Goal: Task Accomplishment & Management: Complete application form

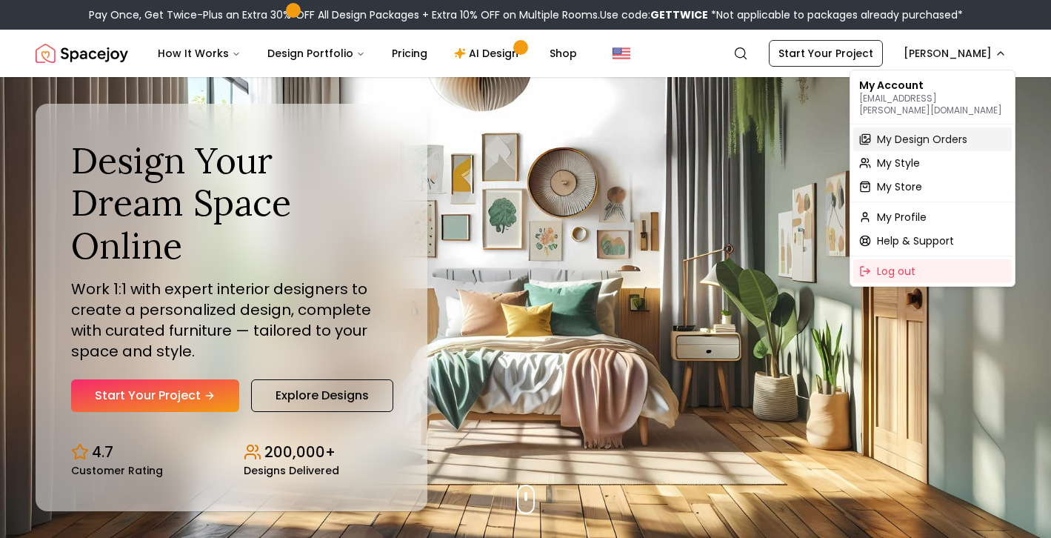
click at [896, 132] on span "My Design Orders" at bounding box center [922, 139] width 90 height 15
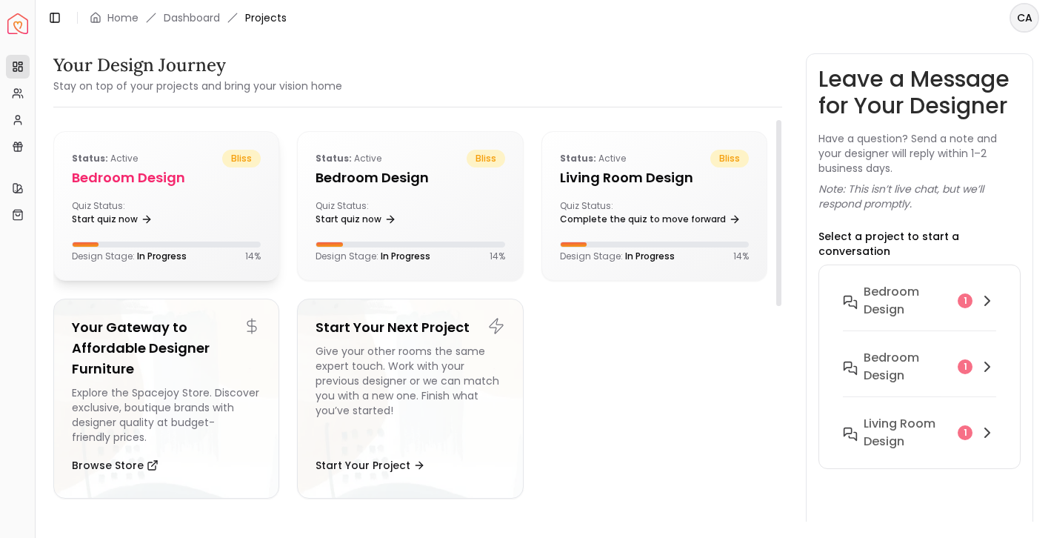
click at [191, 210] on div "Quiz Status: Start quiz now" at bounding box center [166, 215] width 189 height 30
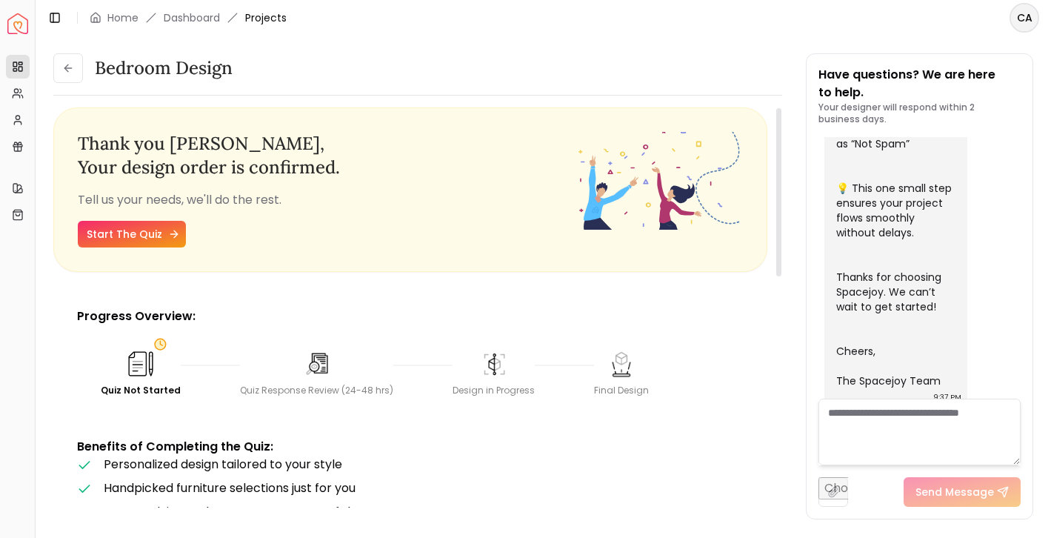
click at [119, 232] on link "Start The Quiz" at bounding box center [132, 234] width 108 height 27
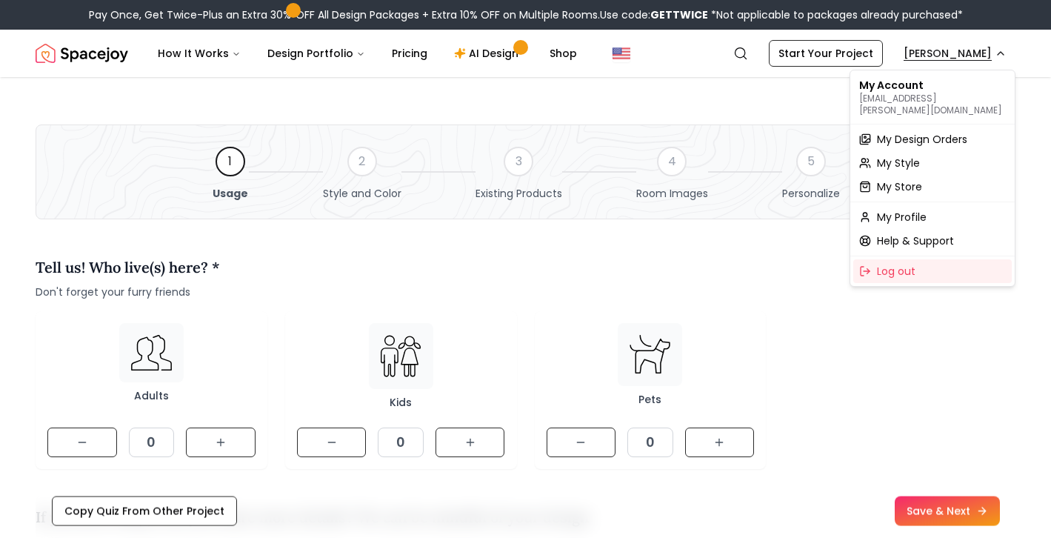
click at [901, 132] on span "My Design Orders" at bounding box center [922, 139] width 90 height 15
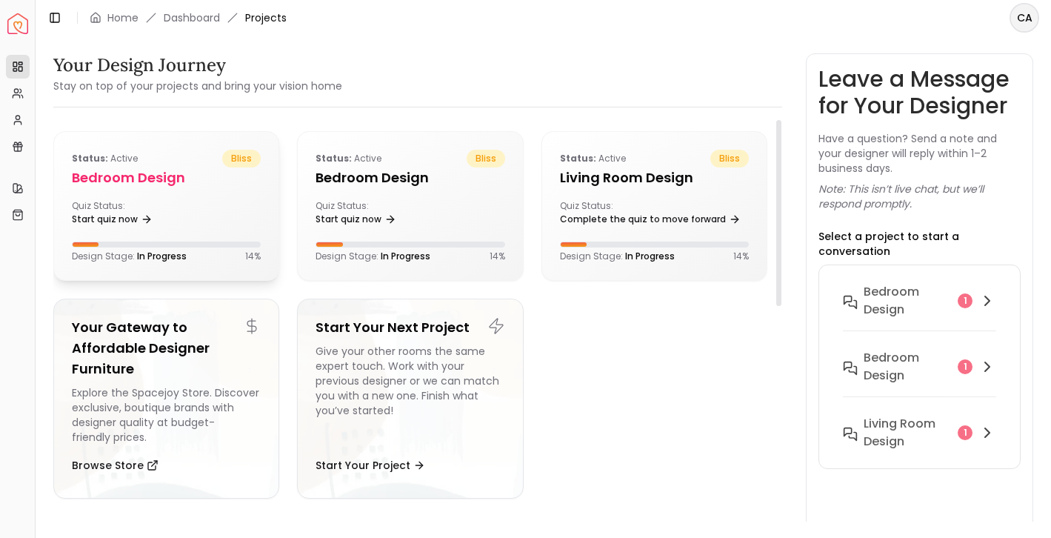
click at [204, 196] on div "Status: active bliss Bedroom design Quiz Status: Start quiz now Design Stage: I…" at bounding box center [166, 206] width 224 height 148
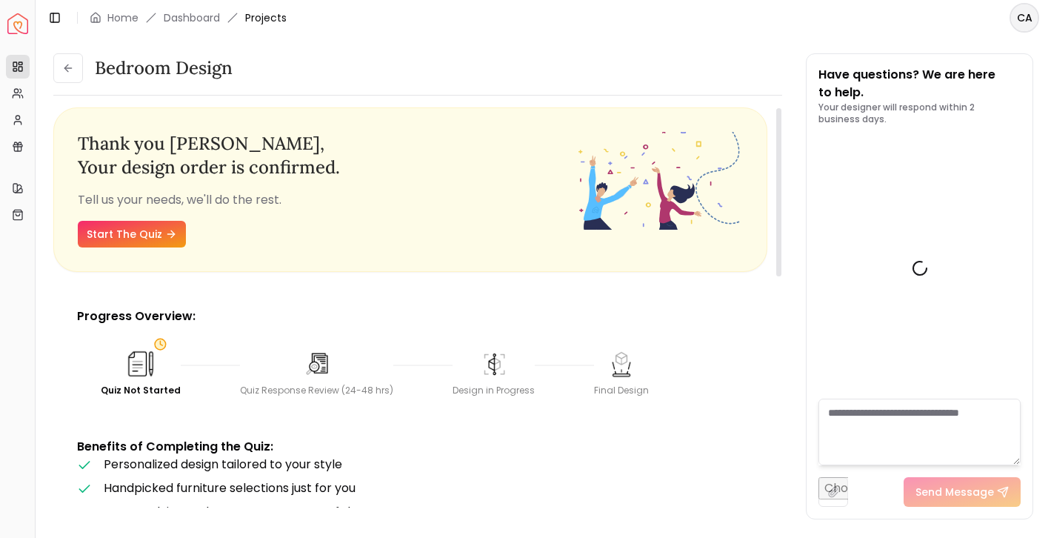
scroll to position [612, 0]
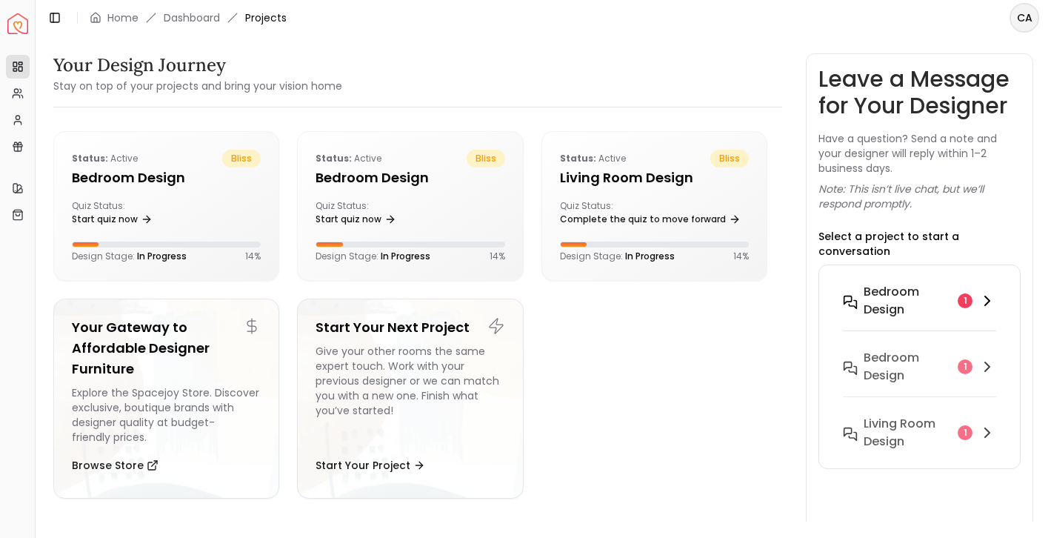
click at [886, 297] on h6 "Bedroom design" at bounding box center [907, 301] width 88 height 36
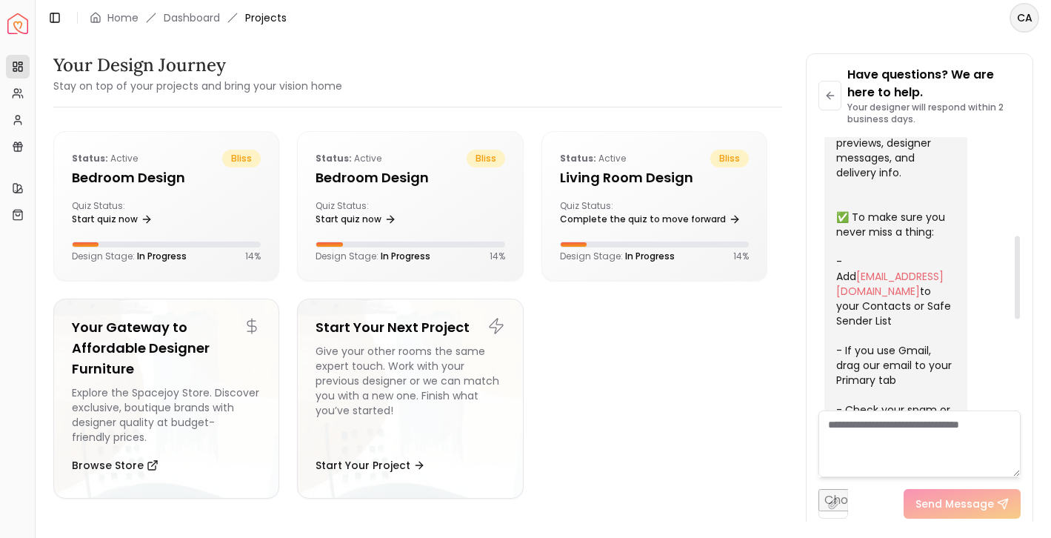
scroll to position [621, 0]
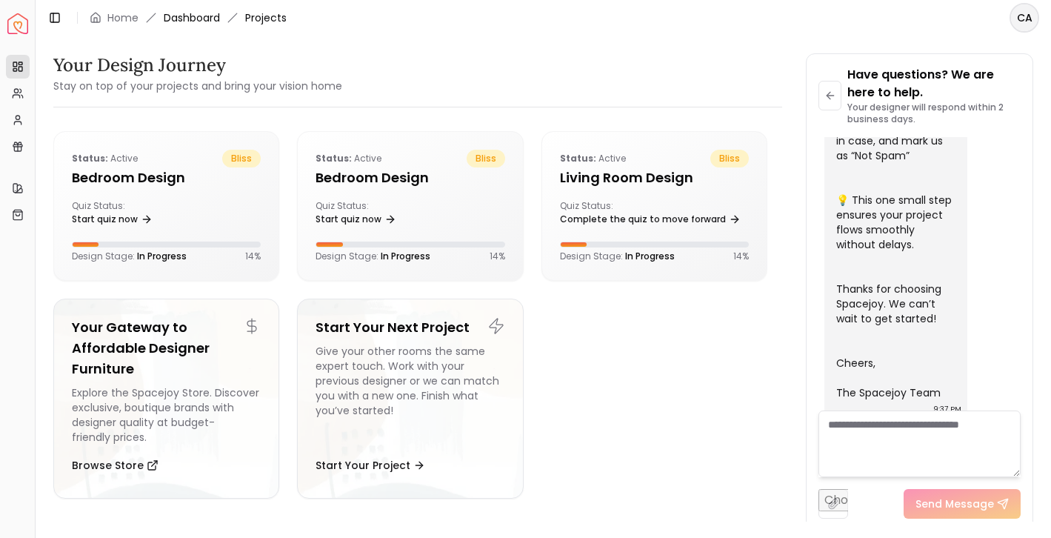
click at [209, 13] on link "Dashboard" at bounding box center [192, 17] width 56 height 15
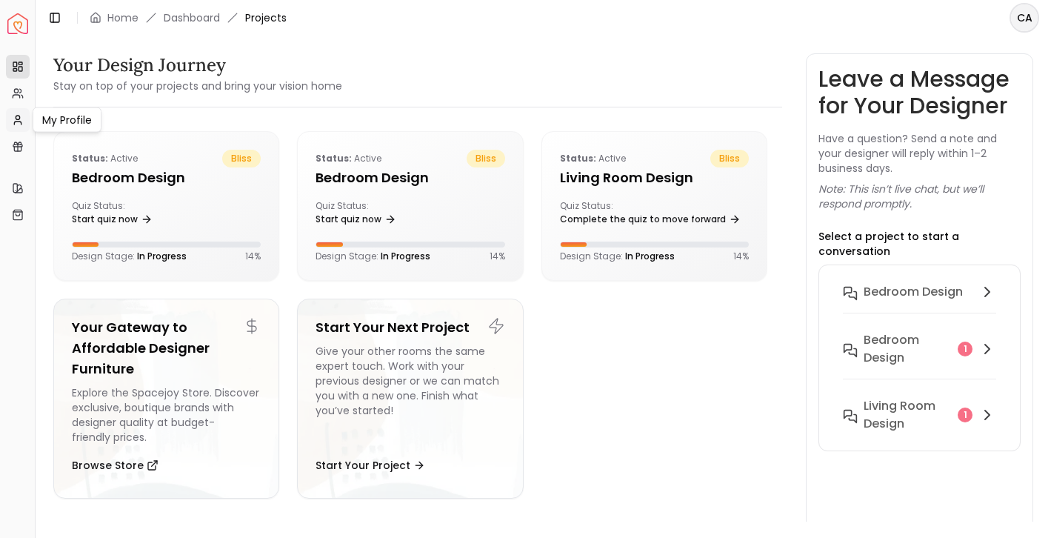
click at [19, 118] on icon at bounding box center [18, 120] width 12 height 12
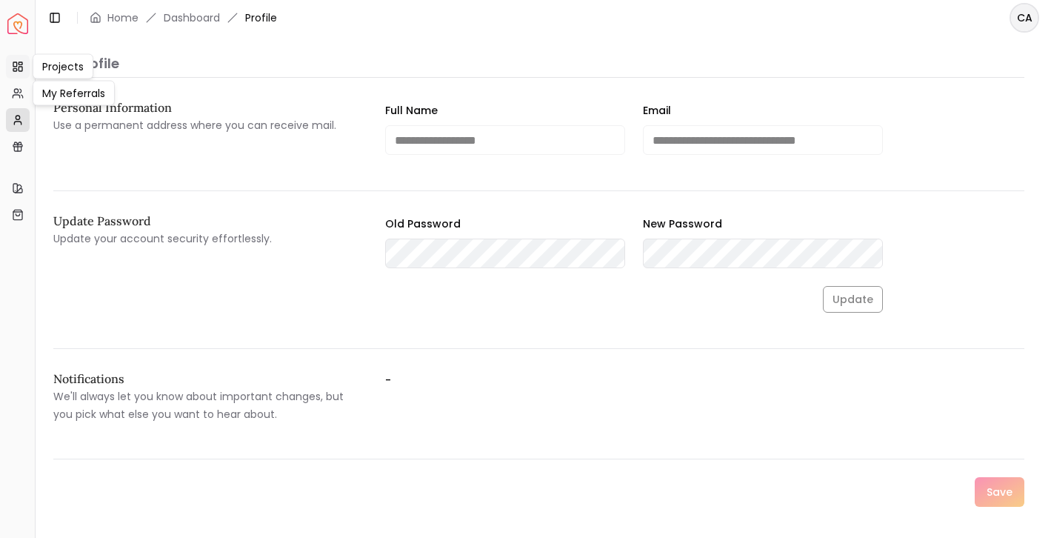
click at [19, 65] on icon at bounding box center [18, 67] width 12 height 12
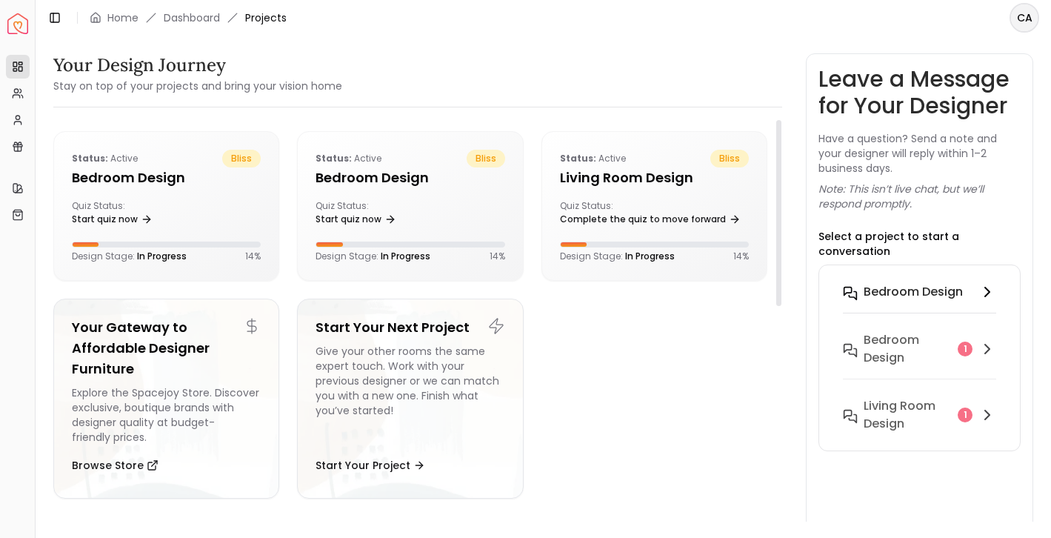
click at [925, 287] on h6 "Bedroom design" at bounding box center [912, 292] width 99 height 18
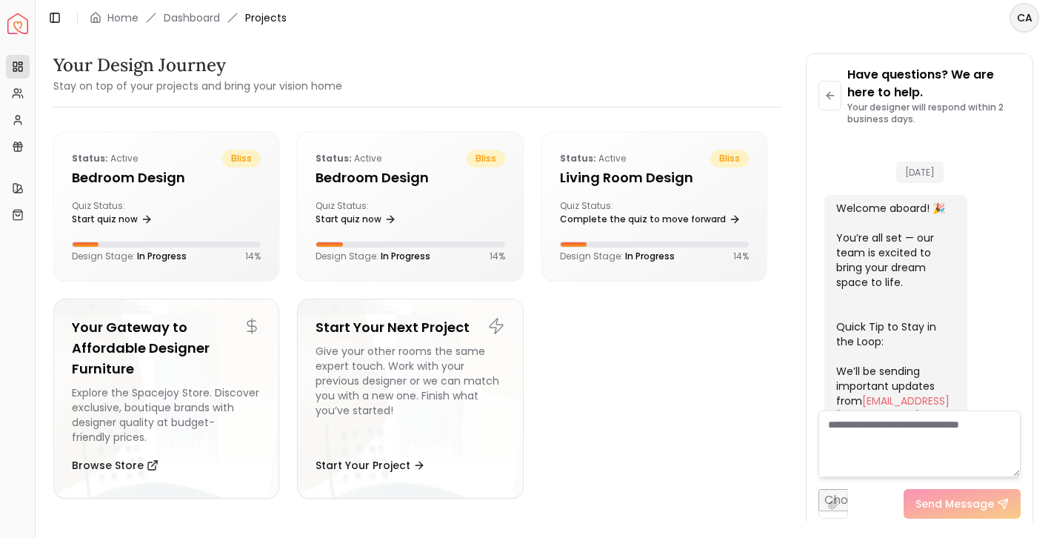
scroll to position [601, 0]
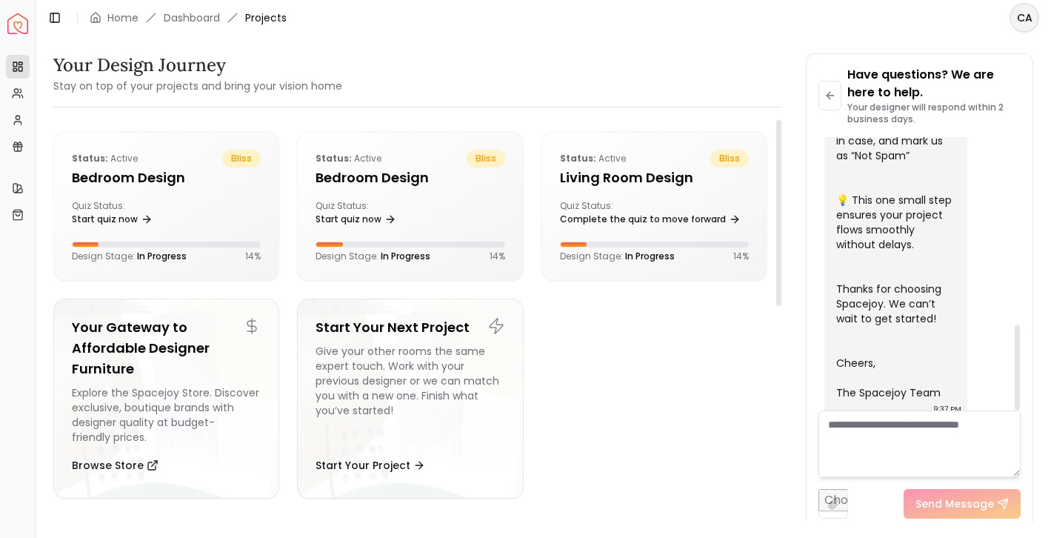
click at [616, 378] on ul "Status: active bliss Bedroom design Quiz Status: Start quiz now Design Stage: I…" at bounding box center [410, 320] width 714 height 379
click at [161, 193] on div "Status: active bliss Bedroom design Quiz Status: Start quiz now Design Stage: I…" at bounding box center [166, 206] width 224 height 148
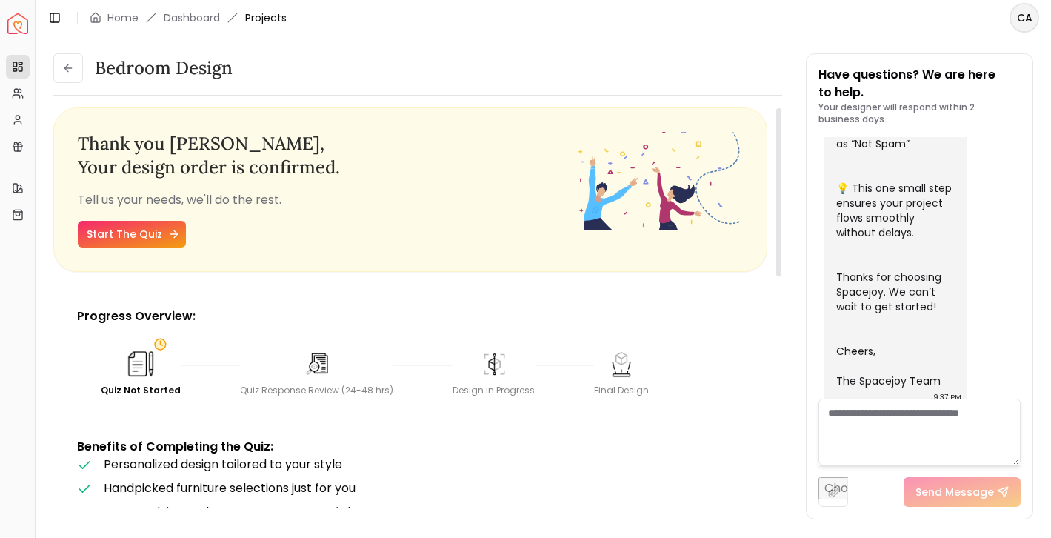
click at [131, 227] on link "Start The Quiz" at bounding box center [132, 234] width 108 height 27
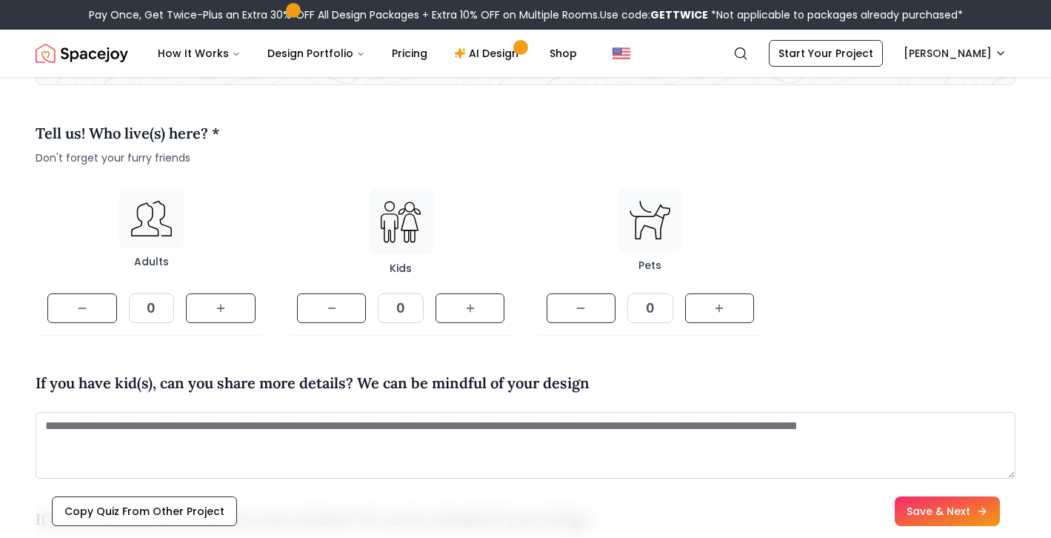
scroll to position [145, 0]
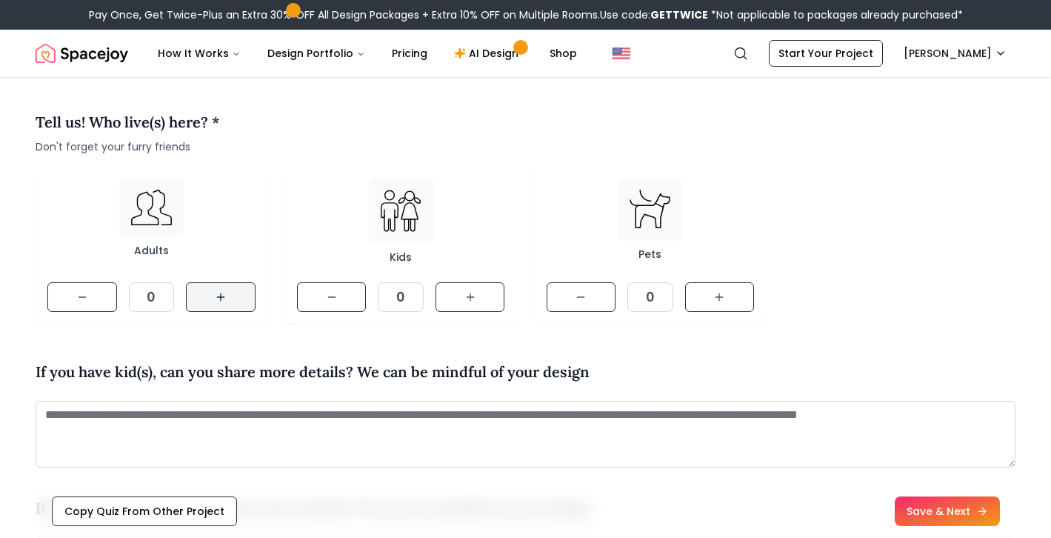
click at [225, 297] on icon at bounding box center [221, 297] width 12 height 12
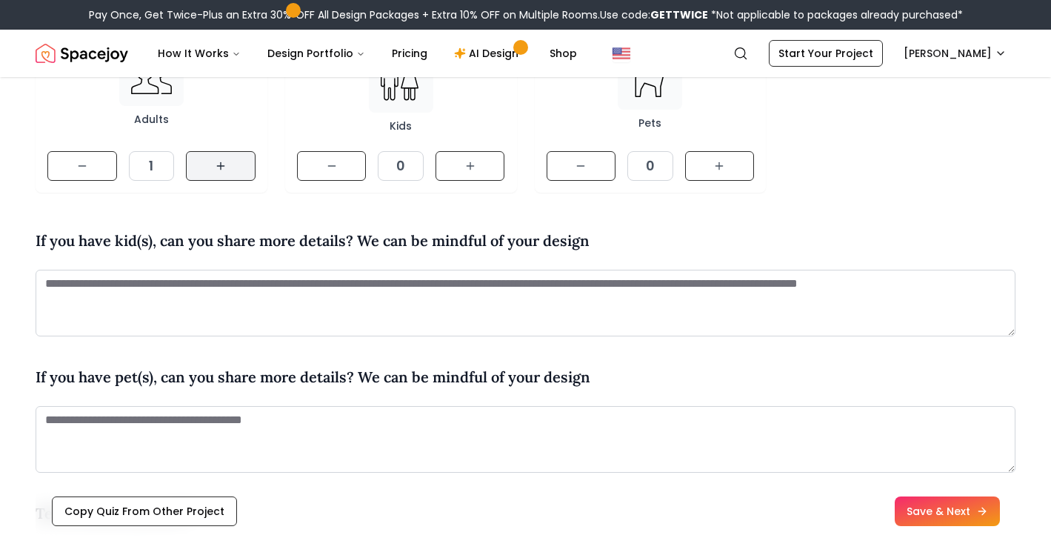
scroll to position [0, 0]
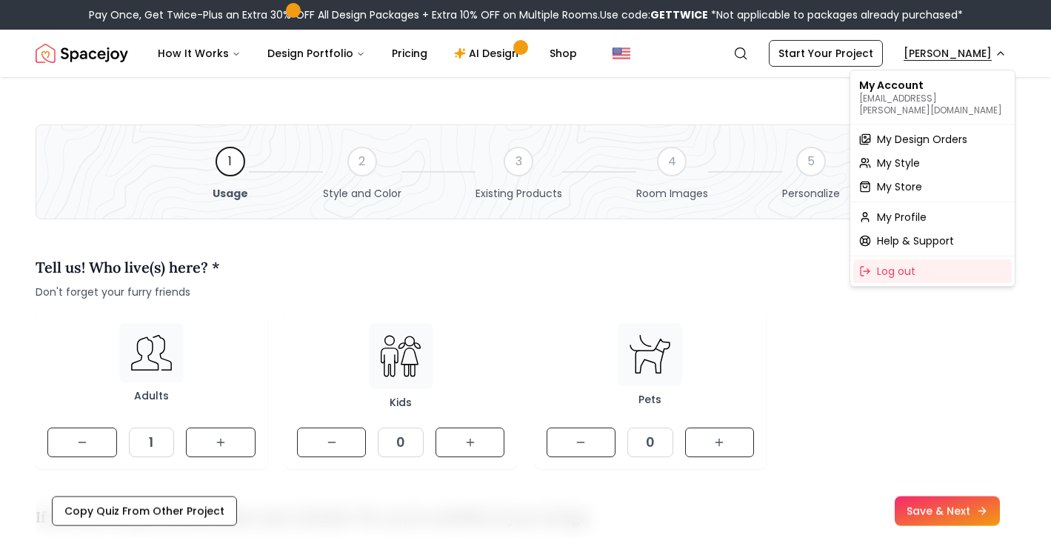
click at [895, 210] on span "My Profile" at bounding box center [902, 217] width 50 height 15
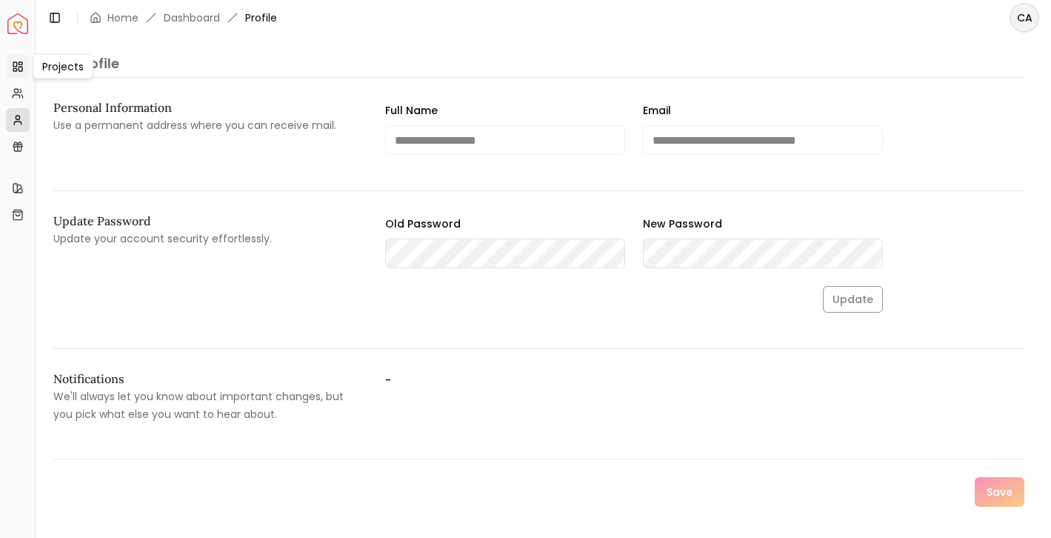
click at [21, 69] on icon at bounding box center [18, 67] width 12 height 12
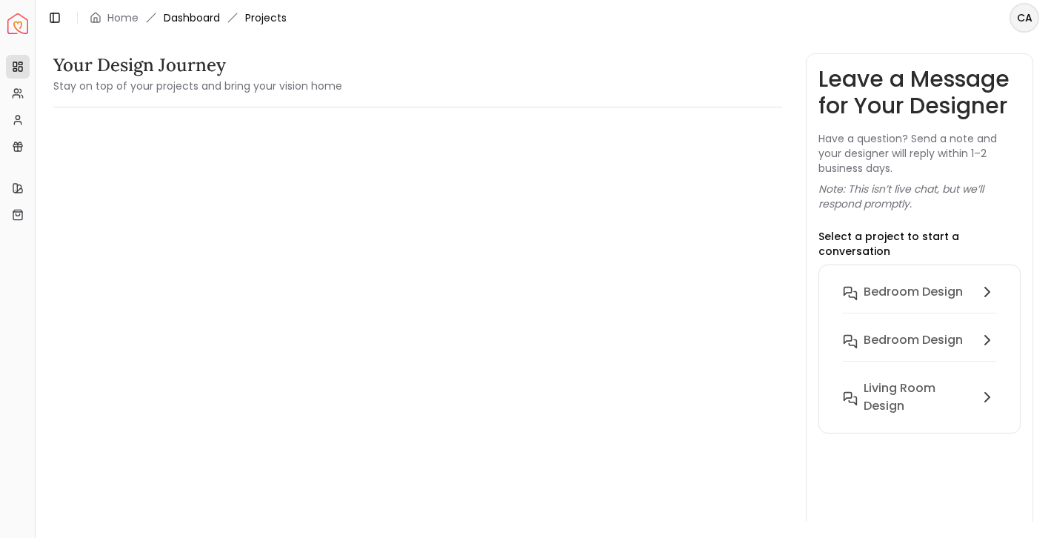
click at [201, 21] on link "Dashboard" at bounding box center [192, 17] width 56 height 15
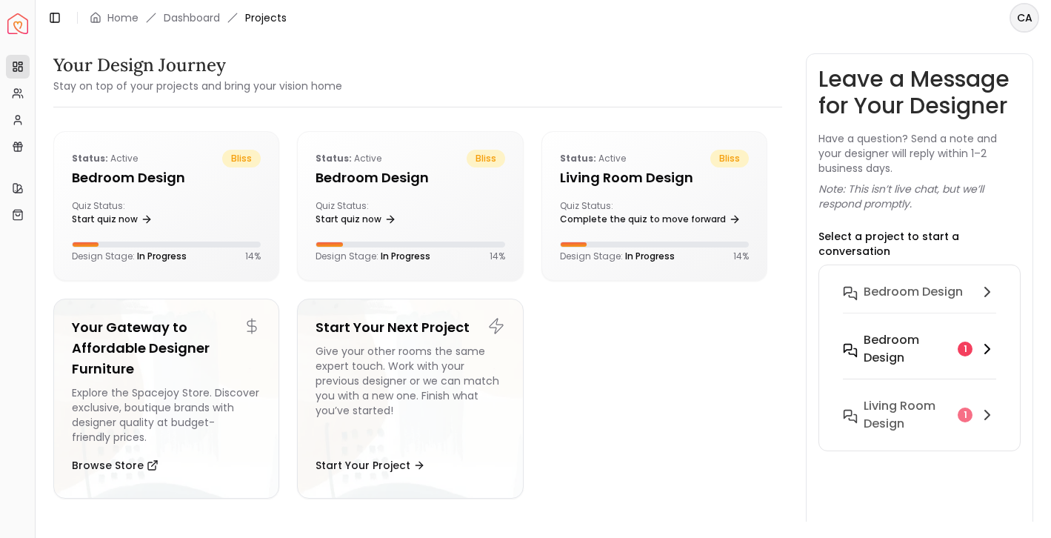
click at [926, 364] on h6 "Bedroom design" at bounding box center [907, 349] width 88 height 36
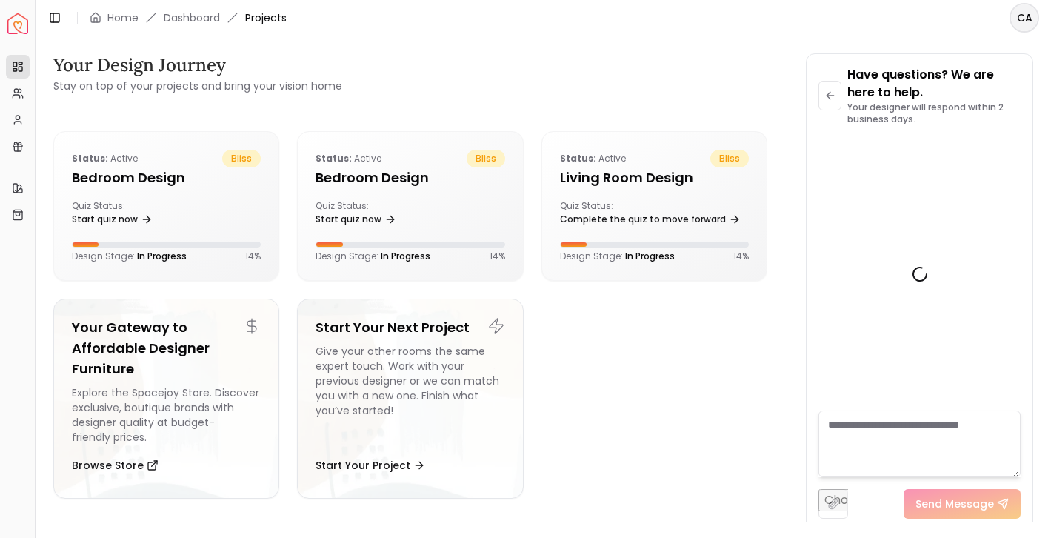
scroll to position [601, 0]
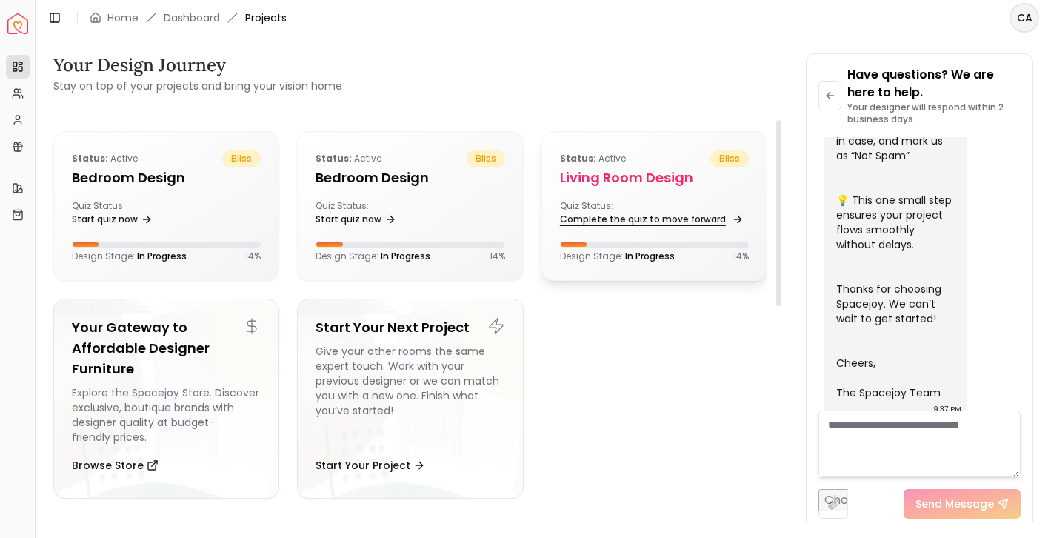
click at [626, 222] on link "Complete the quiz to move forward" at bounding box center [650, 219] width 181 height 21
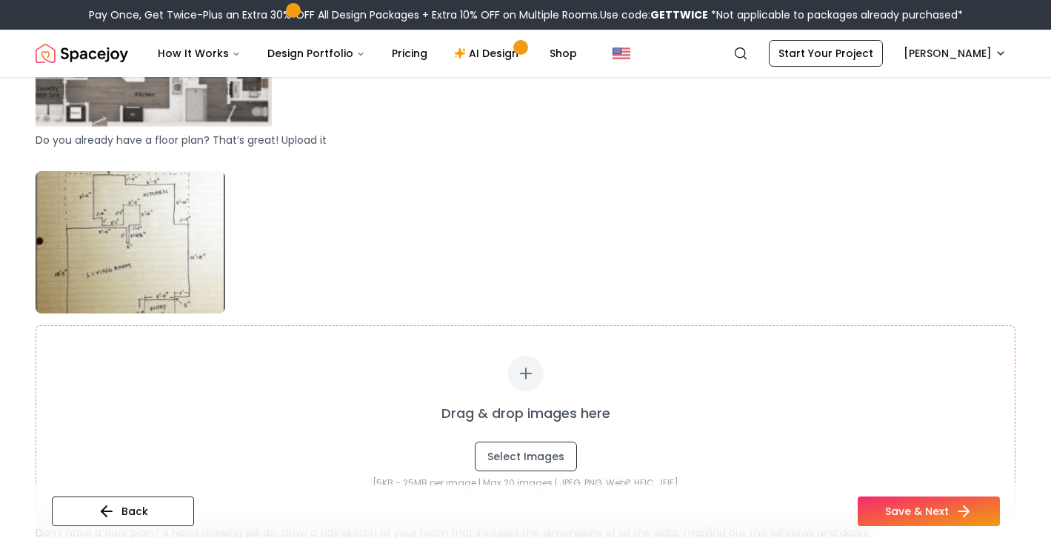
scroll to position [780, 0]
click at [172, 213] on img at bounding box center [131, 243] width 190 height 142
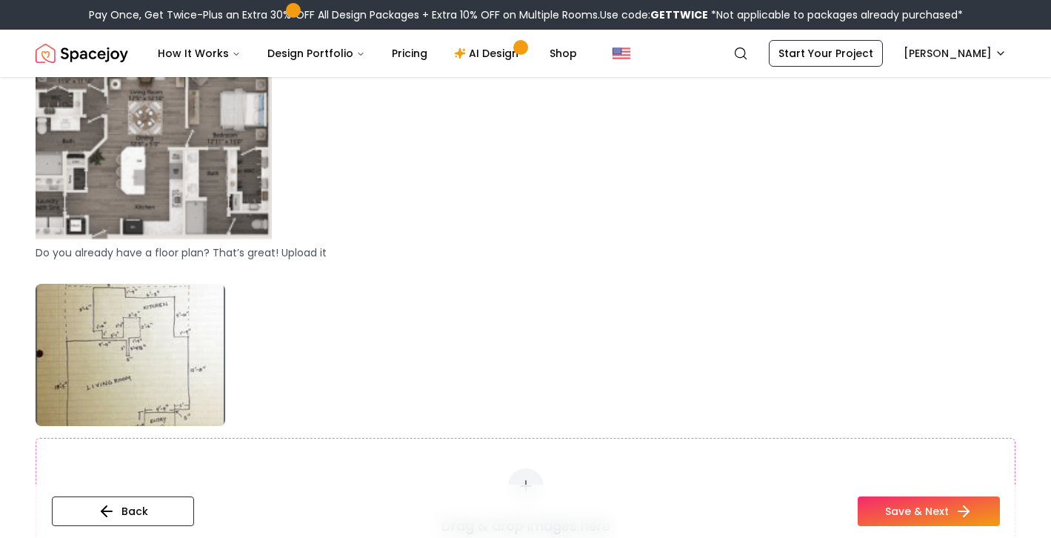
scroll to position [669, 0]
click at [181, 325] on img at bounding box center [131, 354] width 190 height 142
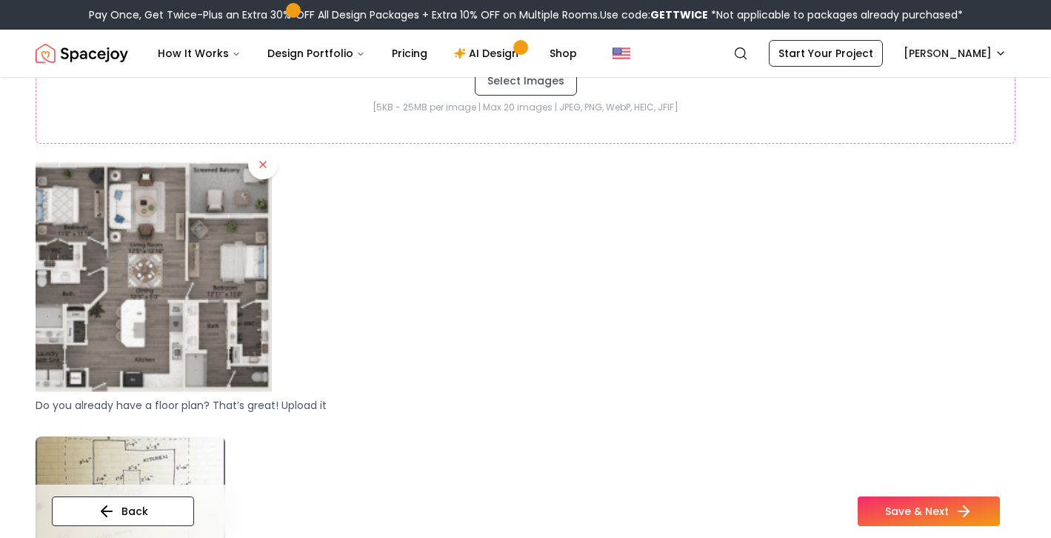
scroll to position [515, 0]
click at [916, 512] on button "Save & Next" at bounding box center [929, 511] width 142 height 30
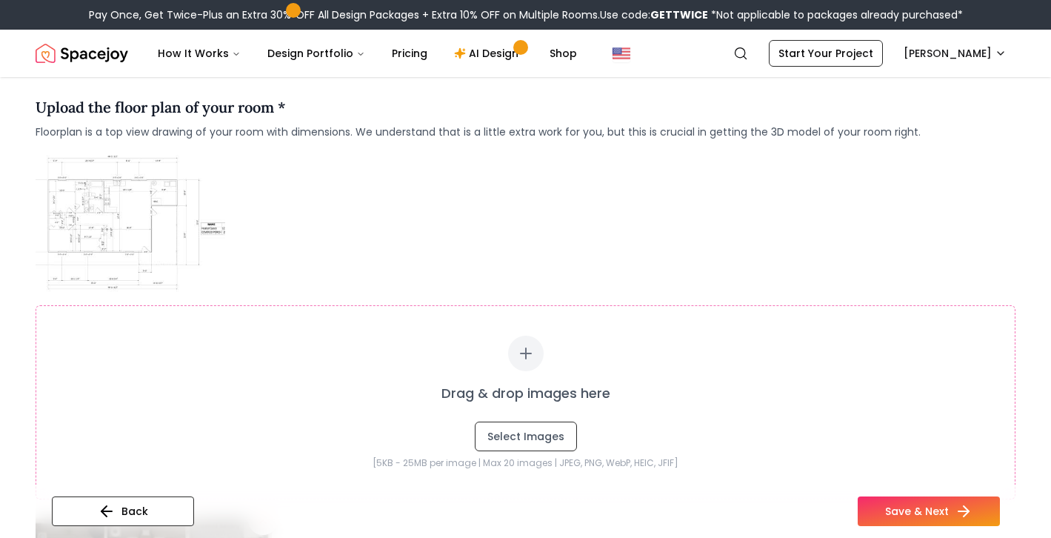
scroll to position [194, 0]
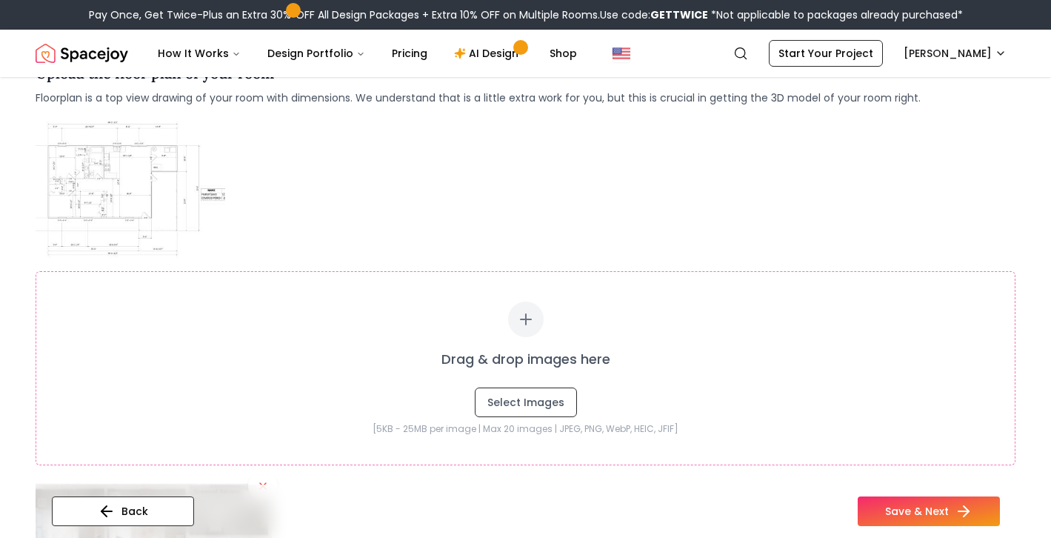
click at [141, 194] on img at bounding box center [131, 188] width 190 height 142
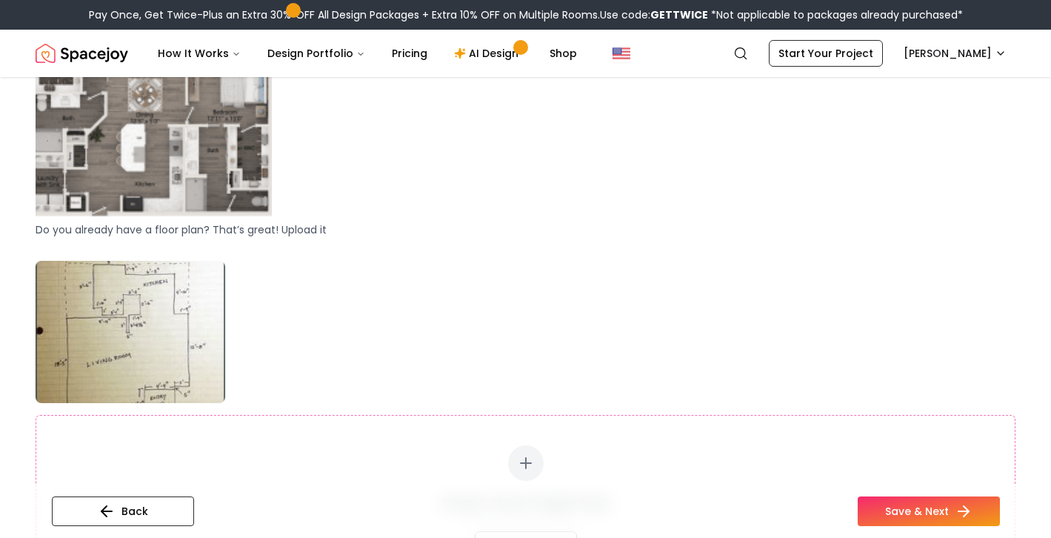
scroll to position [692, 0]
click at [177, 331] on img at bounding box center [131, 331] width 190 height 142
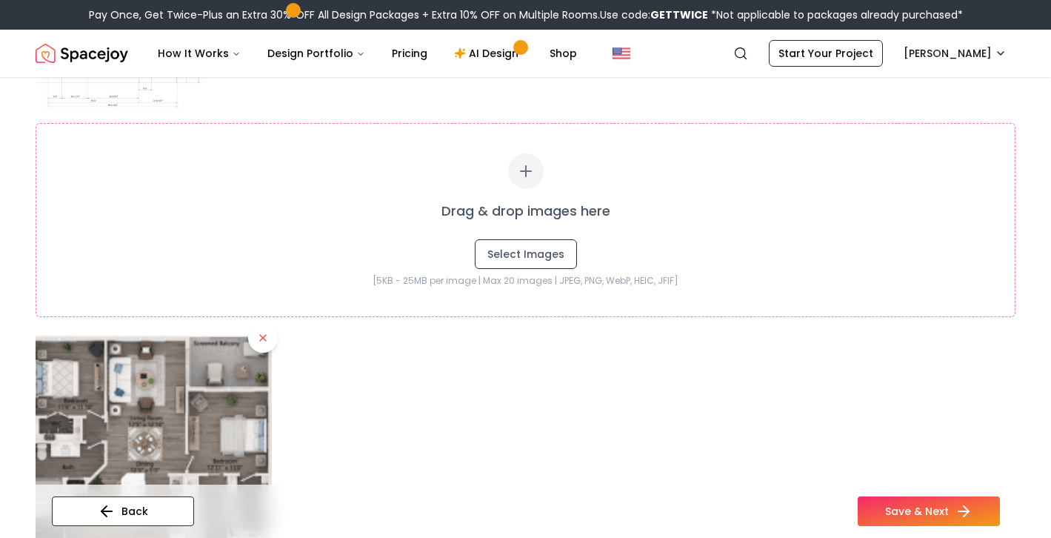
scroll to position [310, 0]
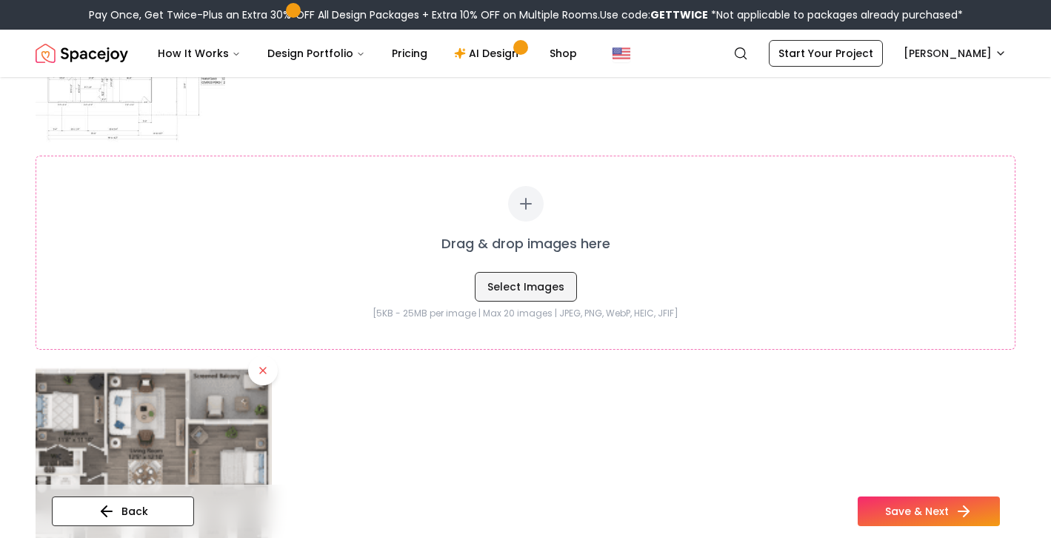
click at [507, 279] on button "Select Images" at bounding box center [526, 287] width 102 height 30
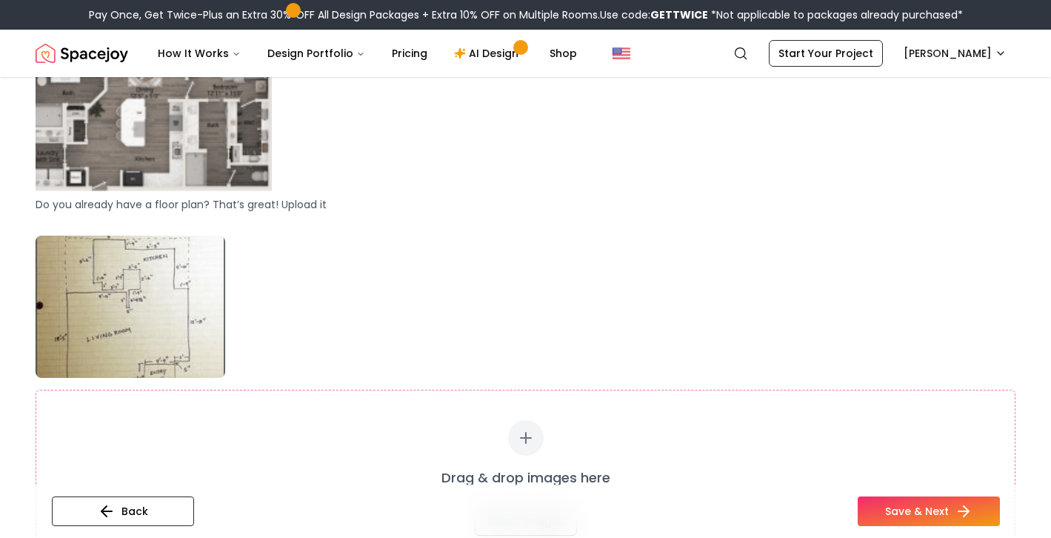
scroll to position [738, 0]
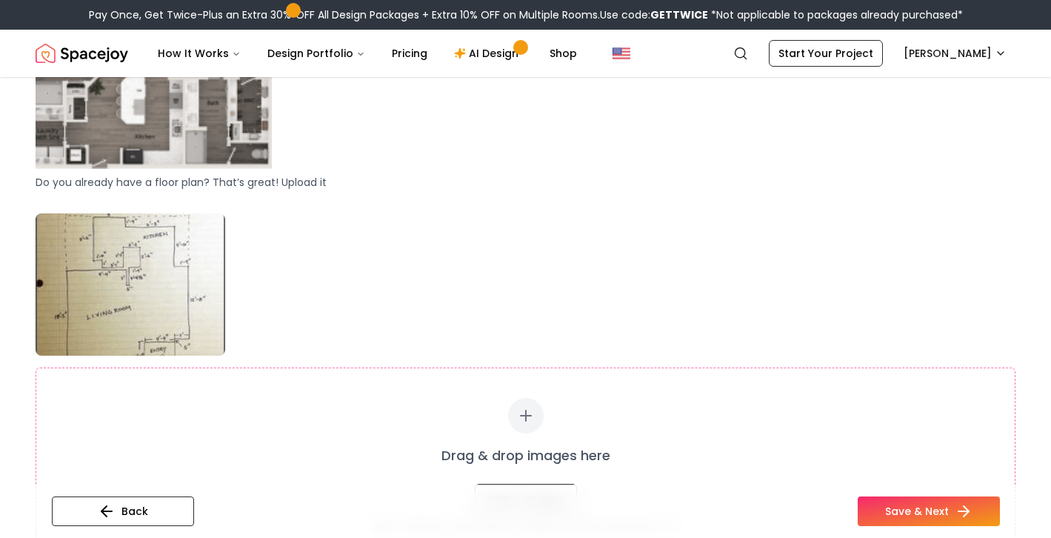
click at [141, 276] on img at bounding box center [131, 284] width 190 height 142
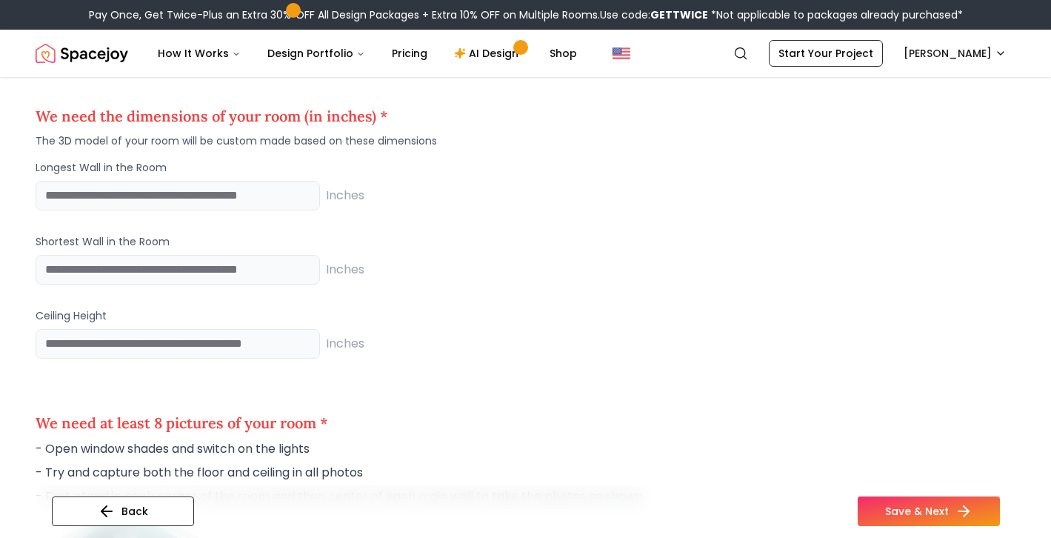
scroll to position [1274, 0]
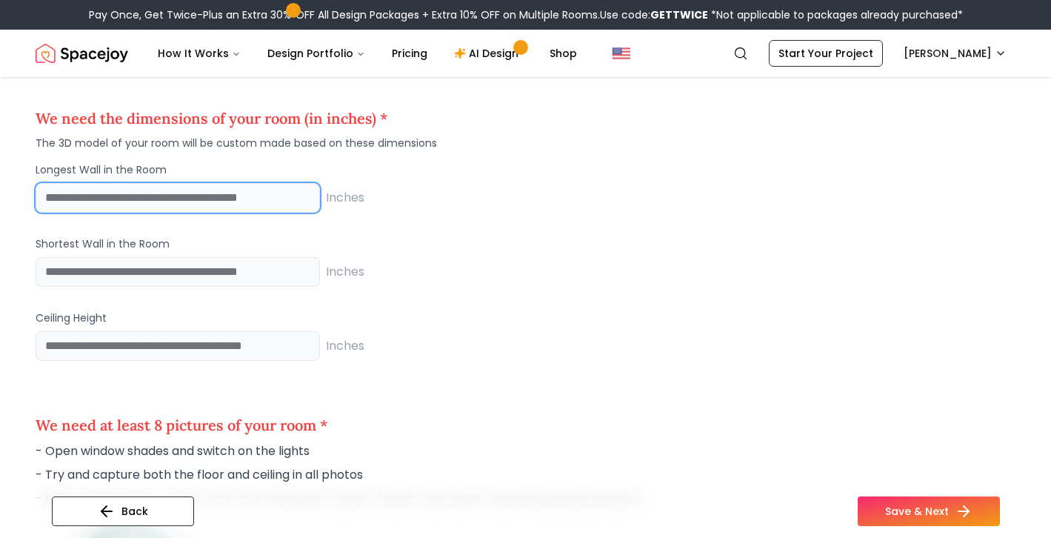
click at [174, 198] on input "number" at bounding box center [178, 198] width 284 height 30
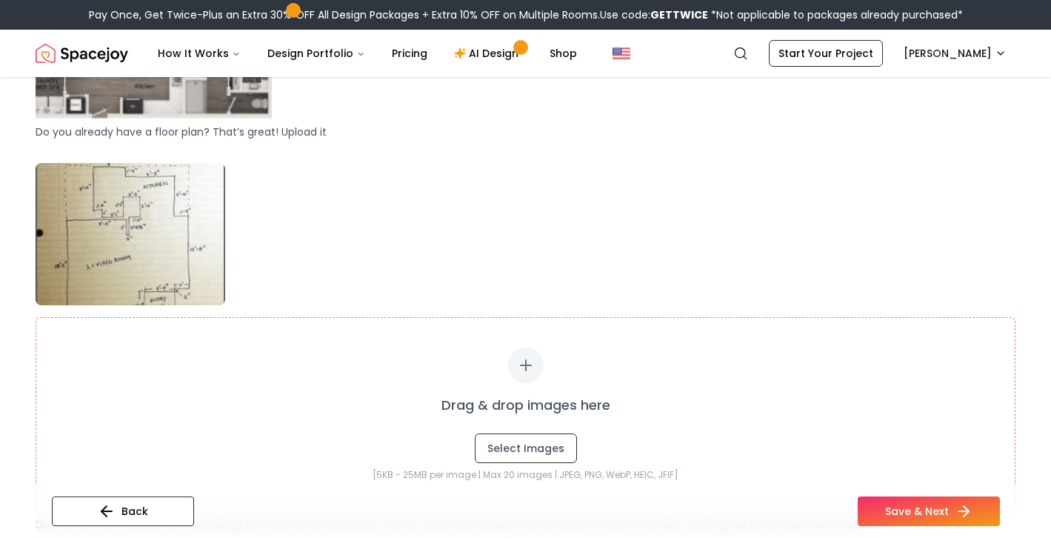
scroll to position [809, 0]
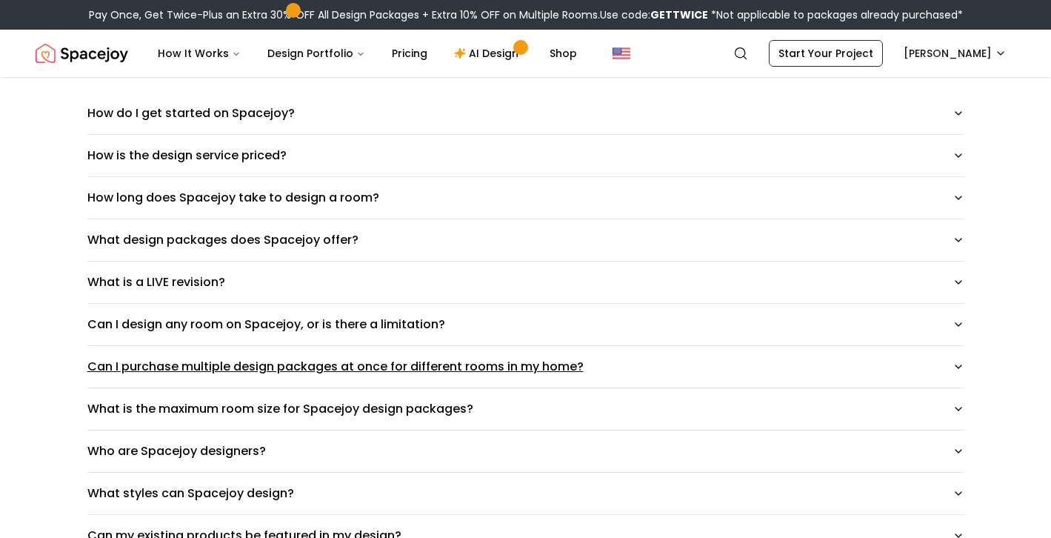
scroll to position [153, 0]
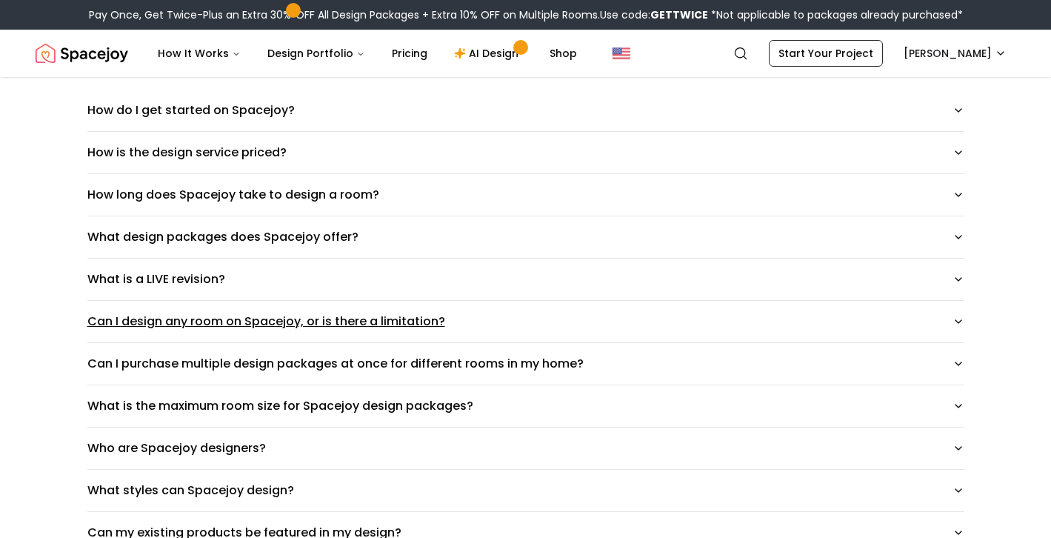
click at [194, 327] on button "Can I design any room on Spacejoy, or is there a limitation?" at bounding box center [525, 321] width 877 height 41
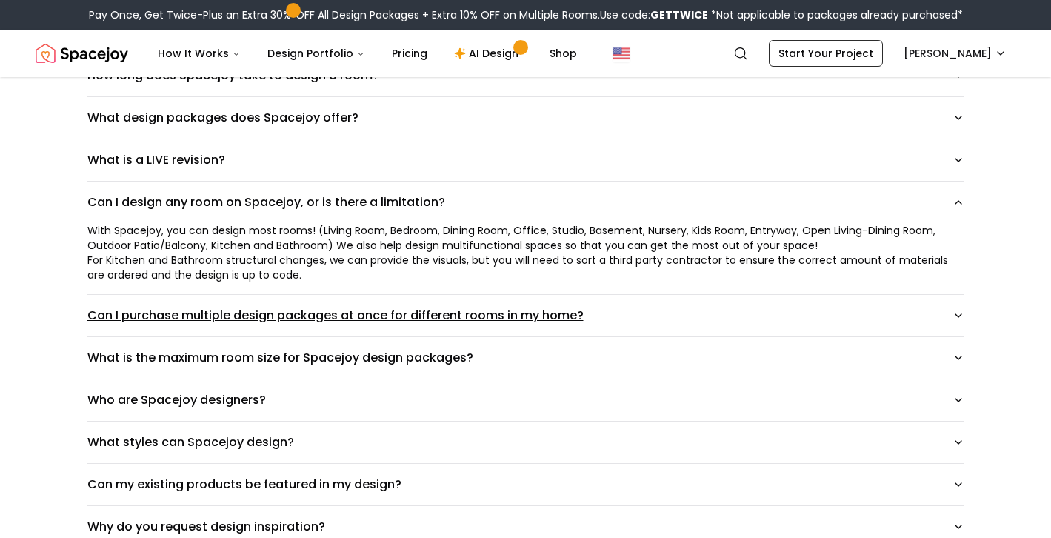
scroll to position [285, 0]
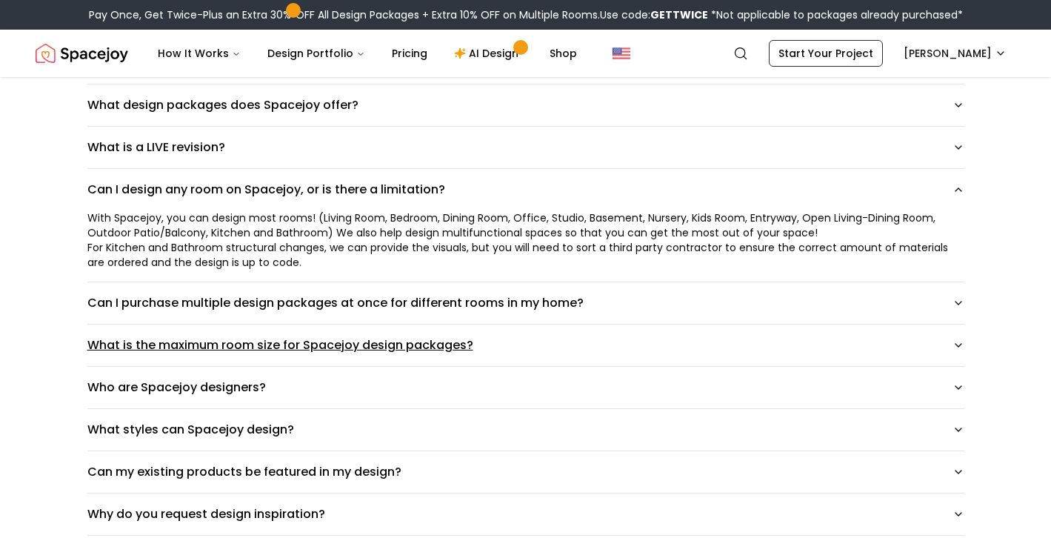
click at [167, 338] on button "What is the maximum room size for Spacejoy design packages?" at bounding box center [525, 344] width 877 height 41
